Goal: Information Seeking & Learning: Learn about a topic

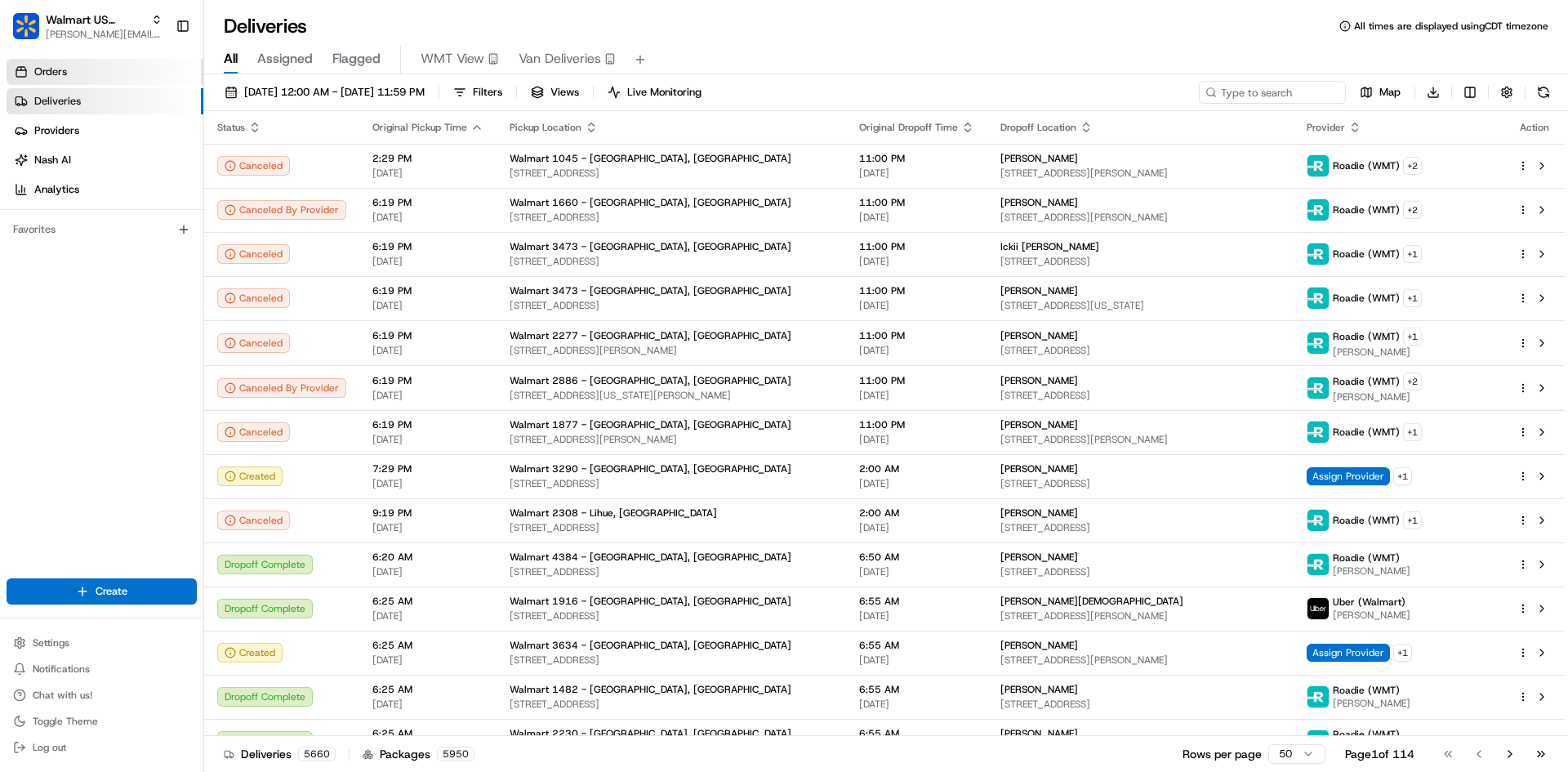
click at [118, 79] on link "Orders" at bounding box center [105, 72] width 197 height 26
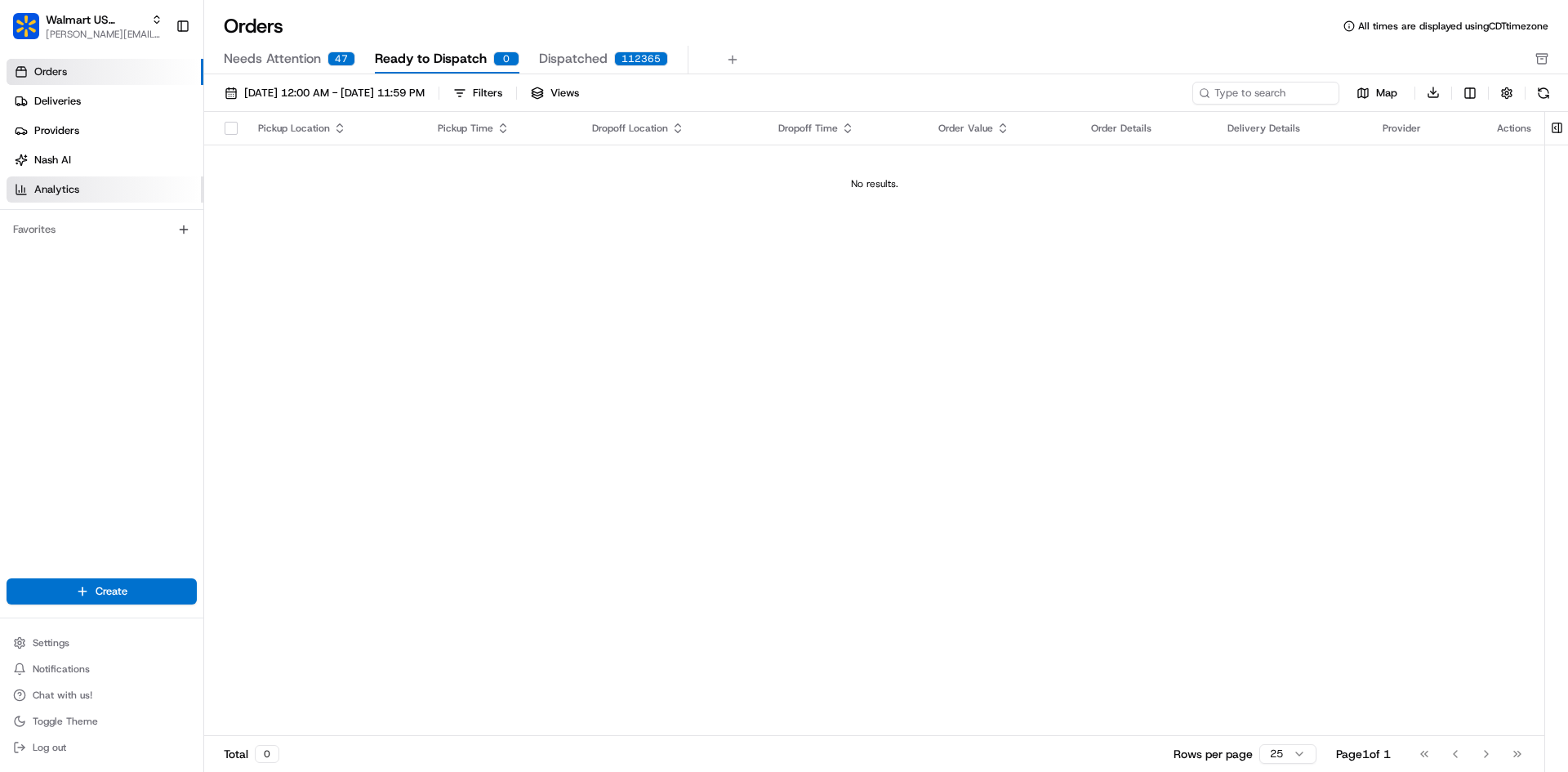
click at [100, 193] on link "Analytics" at bounding box center [105, 190] width 197 height 26
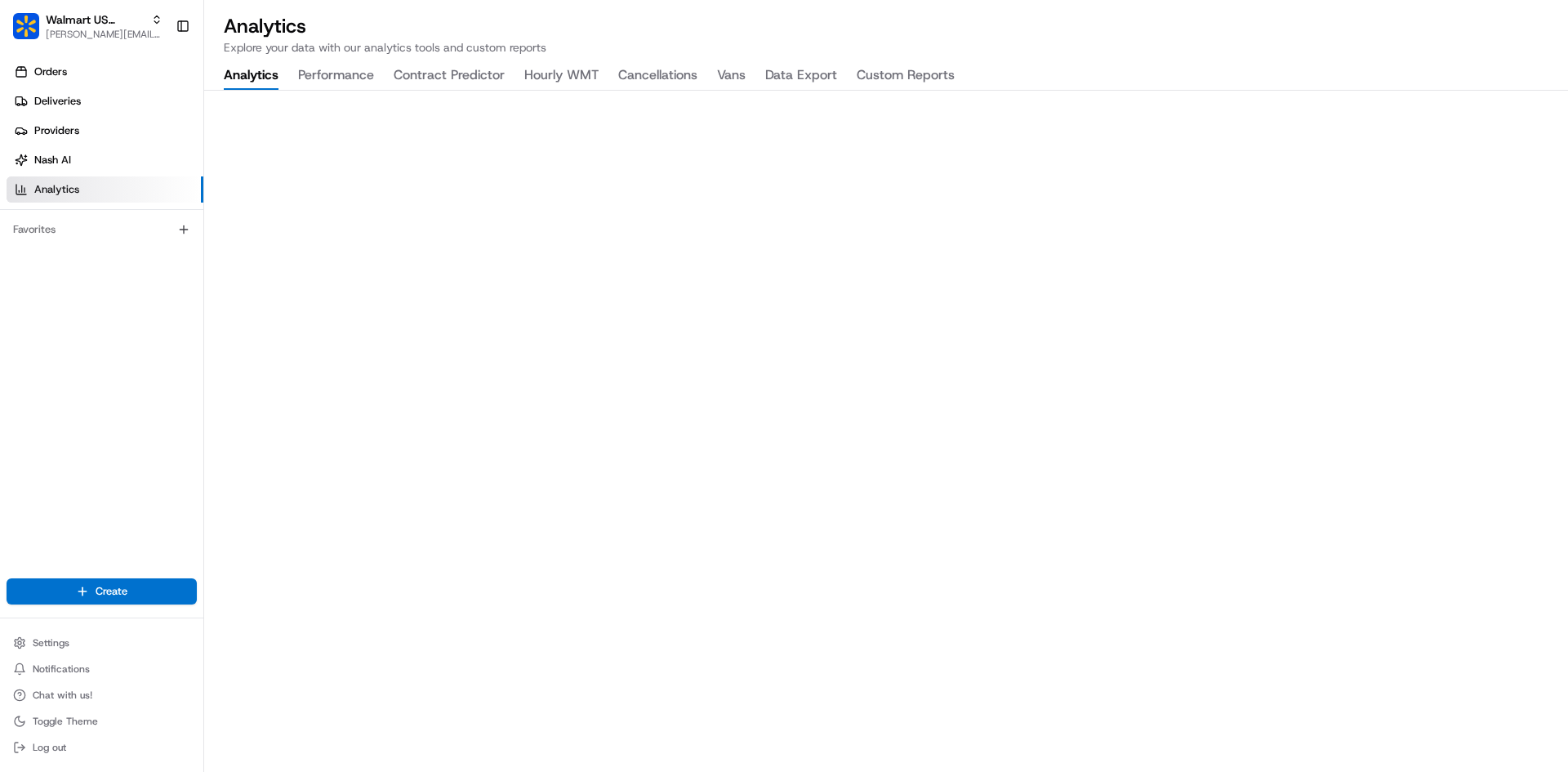
click at [100, 193] on link "Analytics" at bounding box center [105, 190] width 197 height 26
click at [323, 76] on button "Performance" at bounding box center [336, 76] width 75 height 27
click at [254, 79] on button "Analytics" at bounding box center [251, 76] width 55 height 27
